Goal: Transaction & Acquisition: Purchase product/service

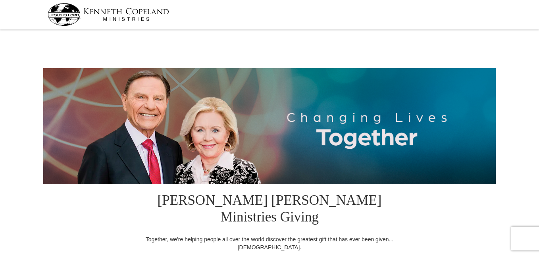
select select "GA"
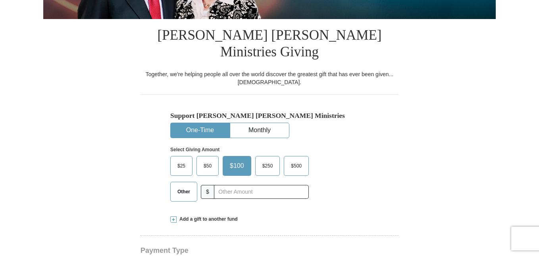
scroll to position [172, 0]
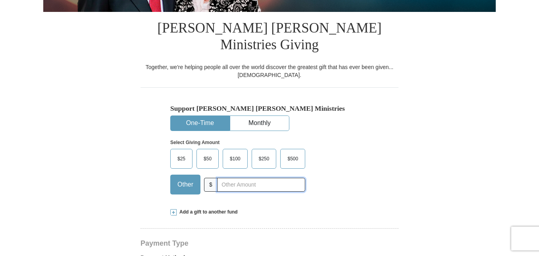
click at [250, 178] on input "text" at bounding box center [261, 185] width 88 height 14
type input "35.00"
click at [199, 116] on button "One-Time" at bounding box center [200, 123] width 59 height 15
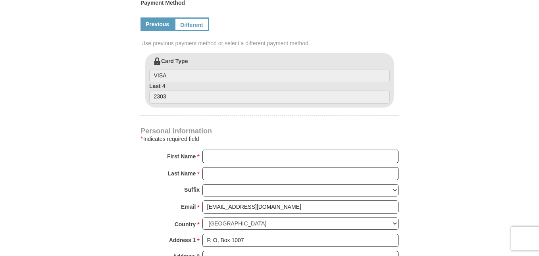
scroll to position [430, 0]
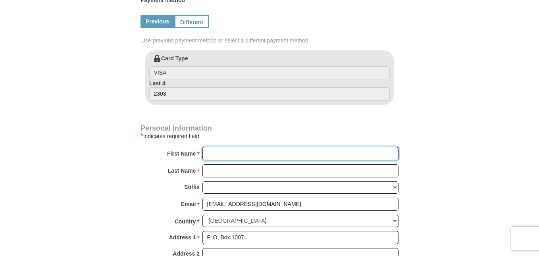
click at [264, 147] on input "First Name *" at bounding box center [300, 153] width 196 height 13
type input "Roger Hutchins"
click at [237, 164] on input "Last Name *" at bounding box center [300, 170] width 196 height 13
click at [247, 147] on input "Roger Hutchins" at bounding box center [300, 153] width 196 height 13
click at [230, 164] on input "Minis" at bounding box center [300, 170] width 196 height 13
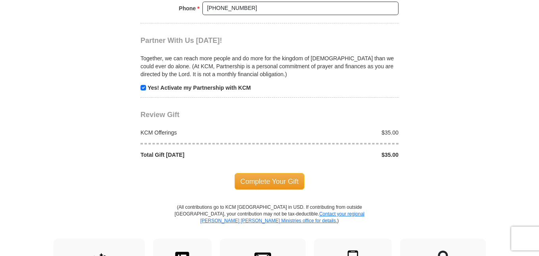
scroll to position [746, 0]
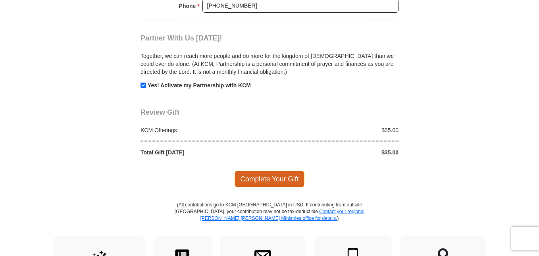
type input "Ministries"
click at [279, 171] on span "Complete Your Gift" at bounding box center [270, 179] width 70 height 17
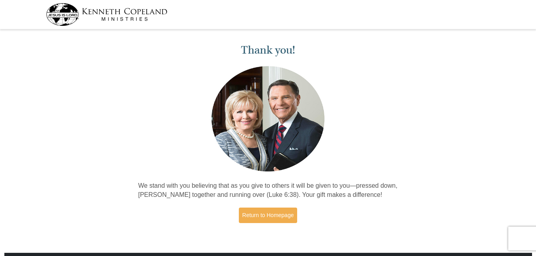
click at [279, 162] on img at bounding box center [268, 118] width 117 height 109
